Goal: Task Accomplishment & Management: Use online tool/utility

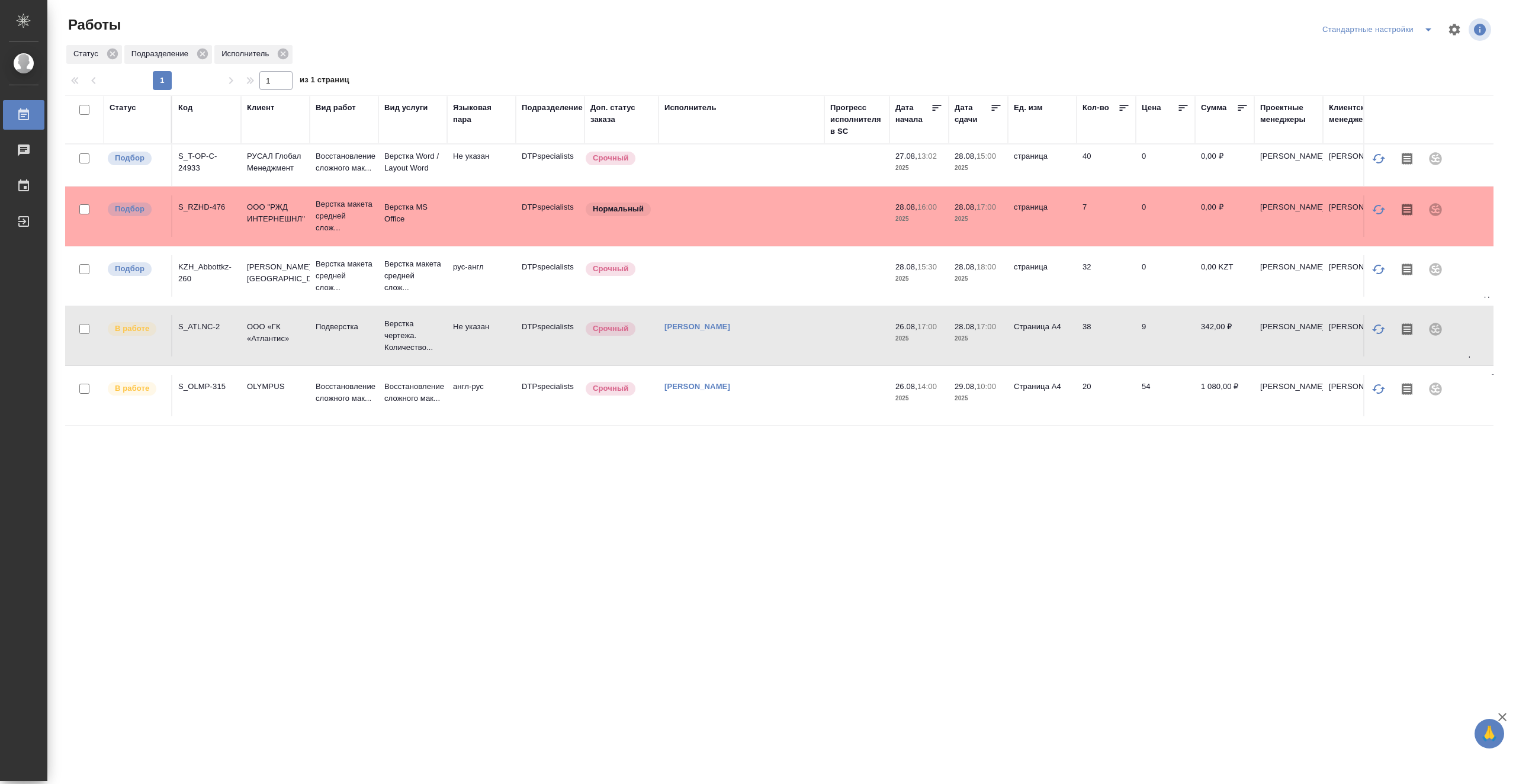
click at [820, 339] on td "[PERSON_NAME]" at bounding box center [742, 336] width 166 height 41
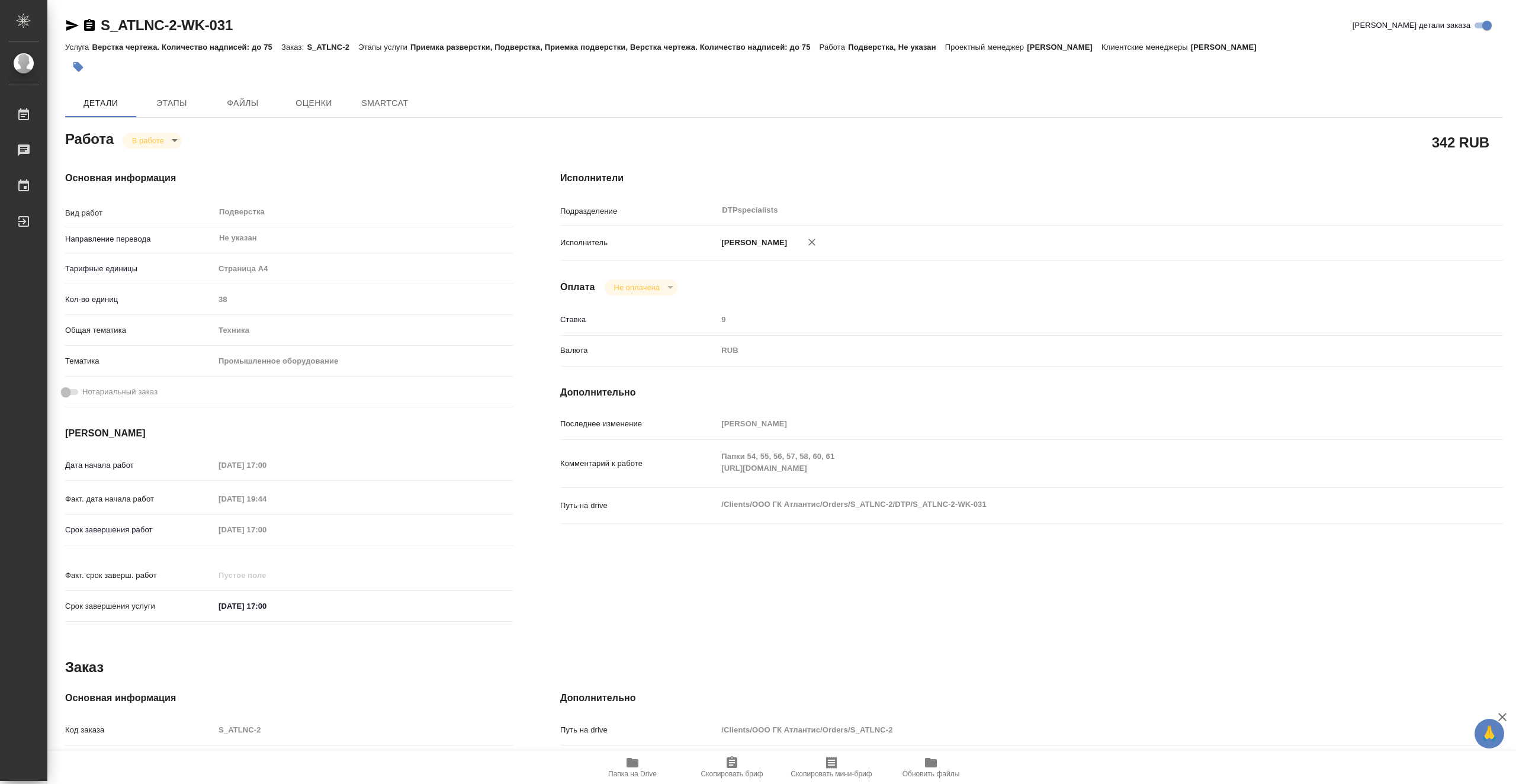
type textarea "x"
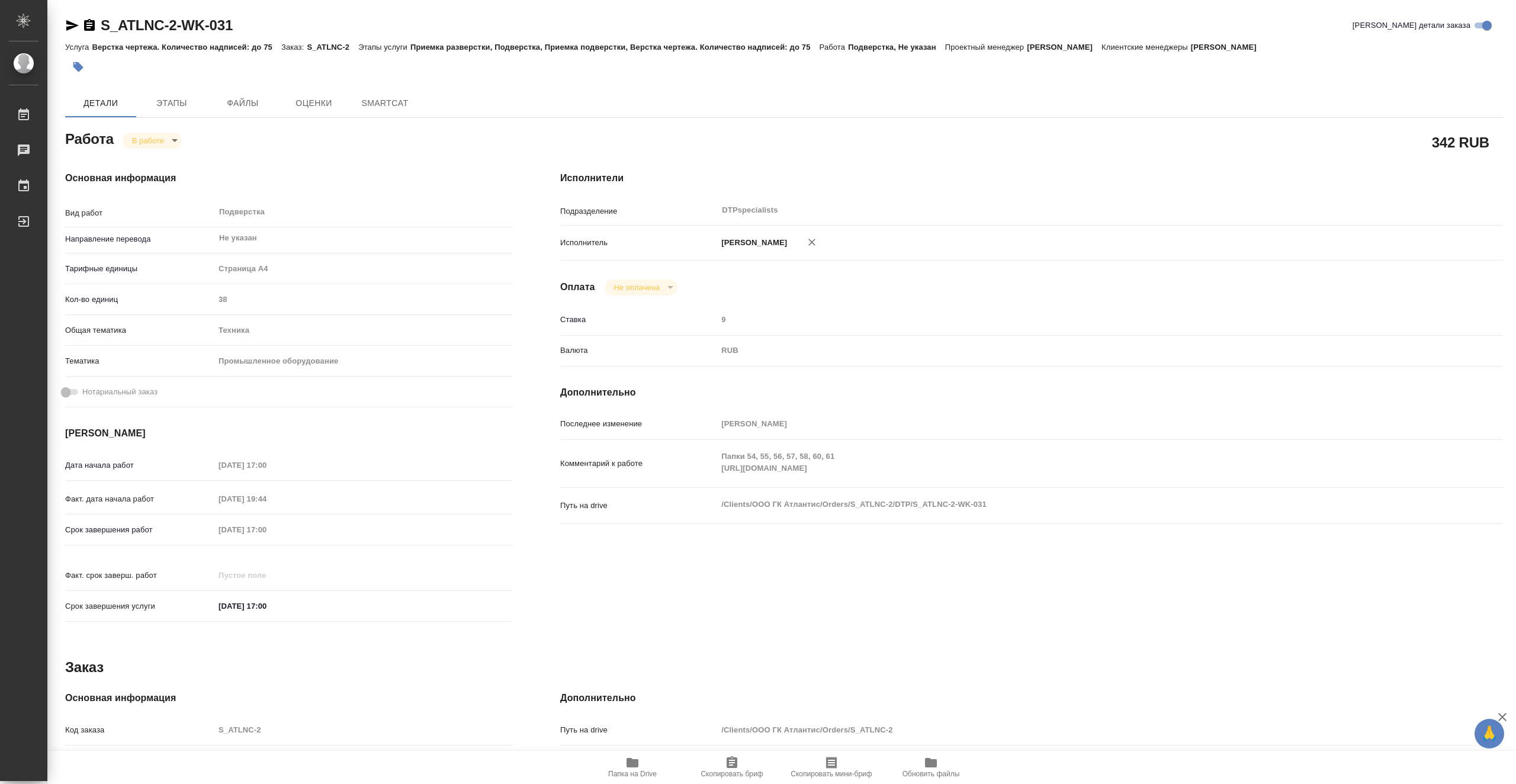
type textarea "x"
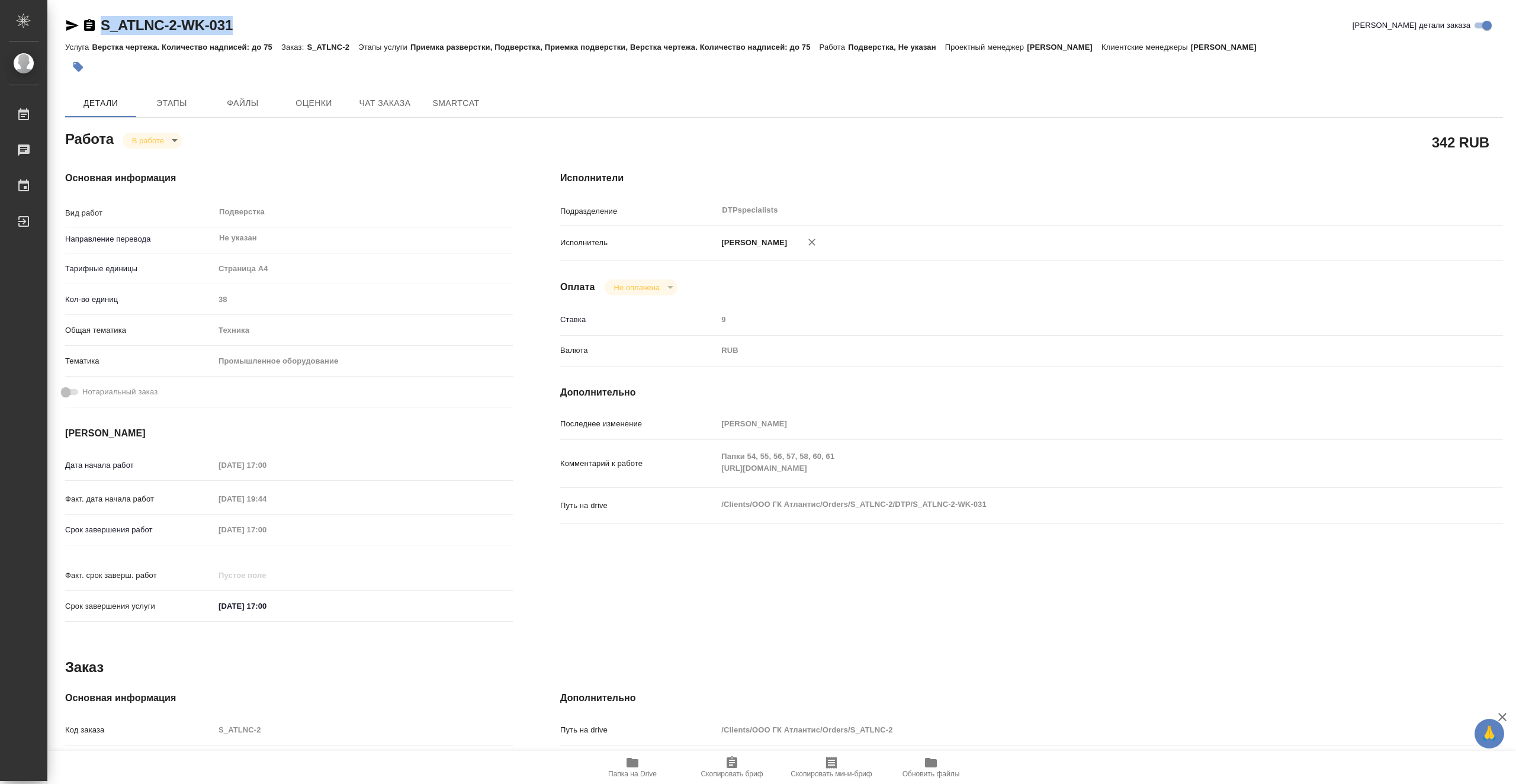
drag, startPoint x: 251, startPoint y: 17, endPoint x: 101, endPoint y: 23, distance: 150.1
click at [101, 23] on div "S_ATLNC-2-WK-031 Кратко детали заказа" at bounding box center [784, 26] width 1438 height 19
copy link "S_ATLNC-2-WK-031"
click at [197, 101] on span "Этапы" at bounding box center [172, 104] width 57 height 15
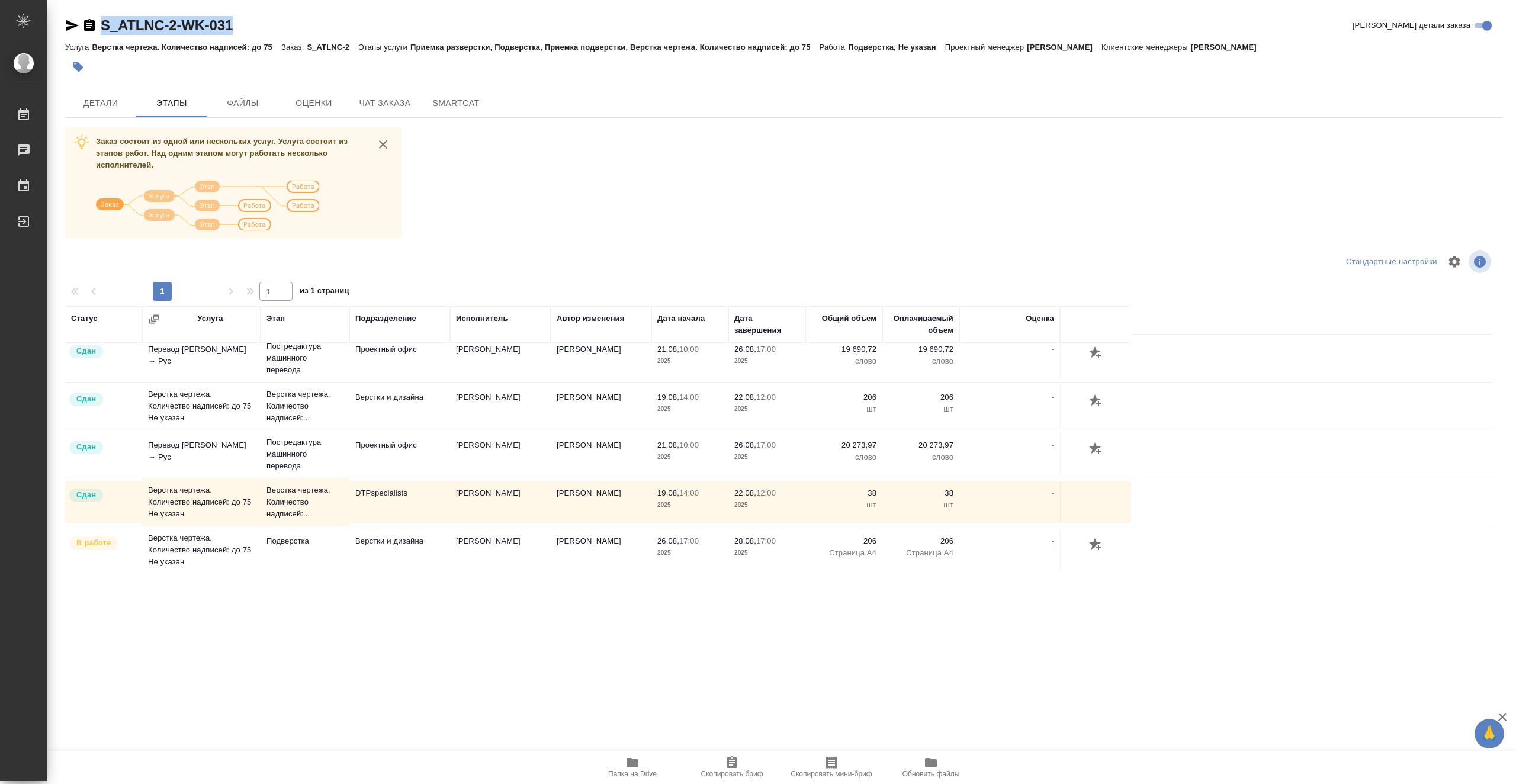
scroll to position [196, 0]
